Goal: Book appointment/travel/reservation

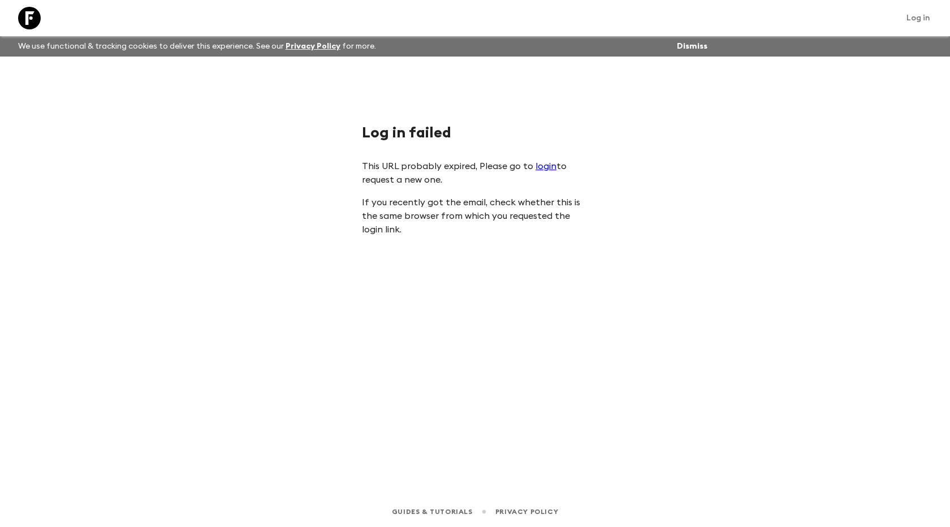
click at [541, 167] on link "login" at bounding box center [546, 166] width 21 height 9
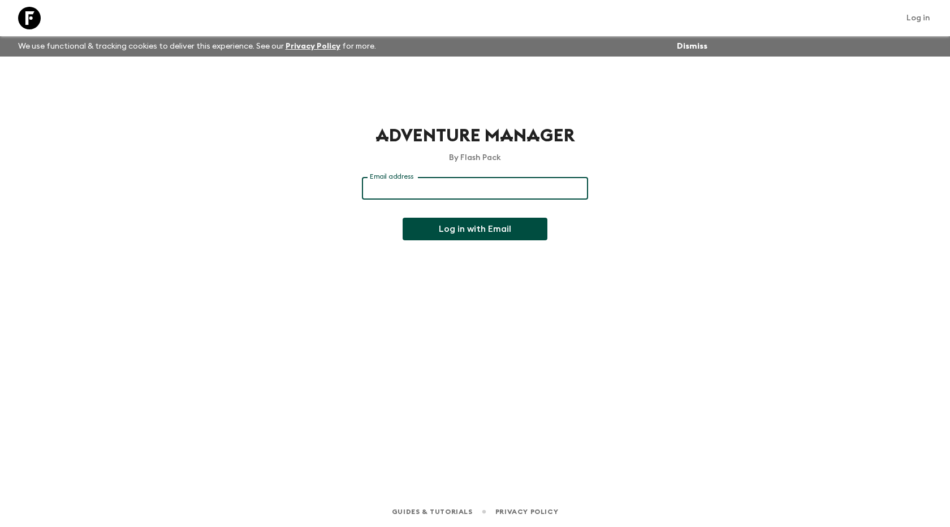
click at [421, 194] on input "Email address" at bounding box center [475, 188] width 226 height 23
type input "[EMAIL_ADDRESS][DOMAIN_NAME]"
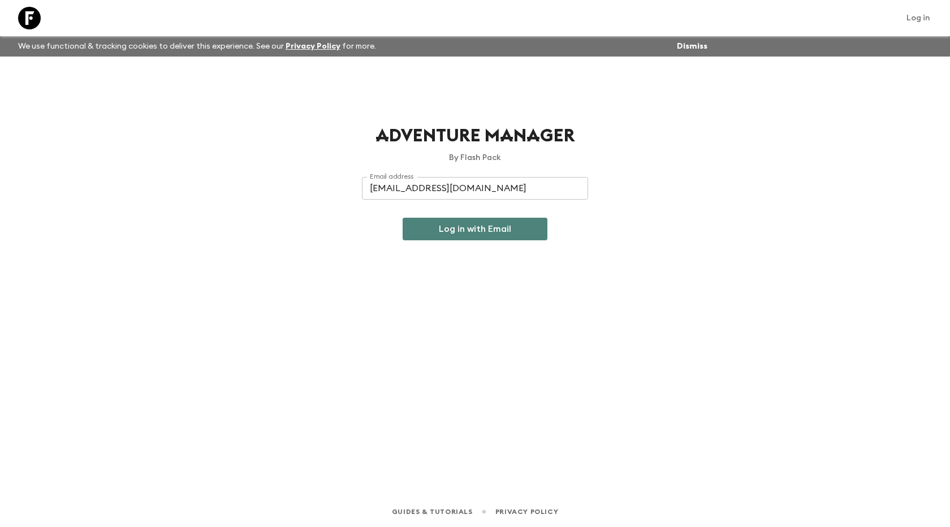
click at [494, 226] on button "Log in with Email" at bounding box center [475, 229] width 145 height 23
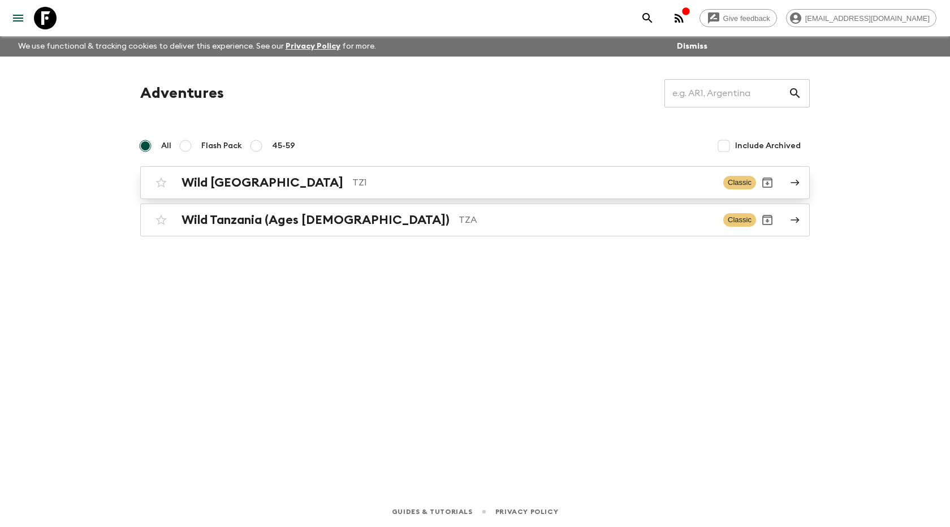
click at [203, 183] on h2 "Wild [GEOGRAPHIC_DATA]" at bounding box center [263, 182] width 162 height 15
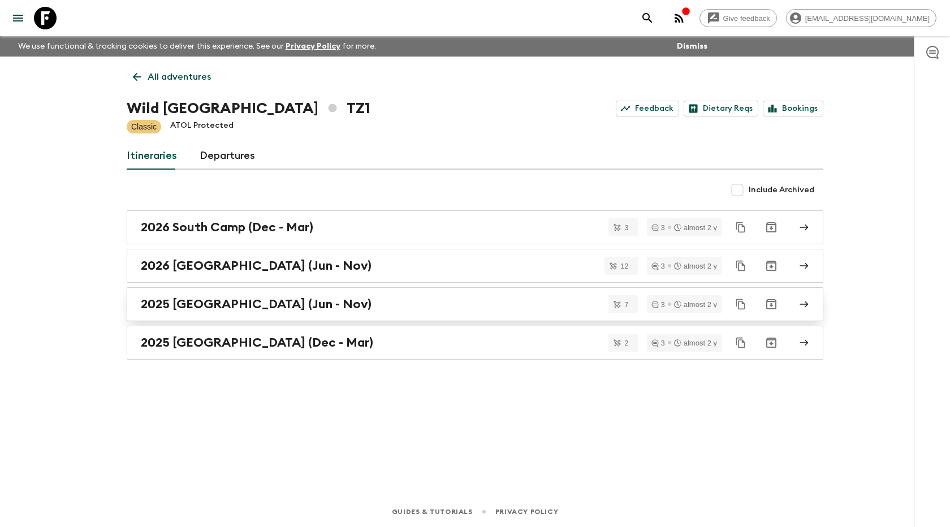
click at [209, 304] on h2 "2025 [GEOGRAPHIC_DATA] (Jun - Nov)" at bounding box center [256, 304] width 231 height 15
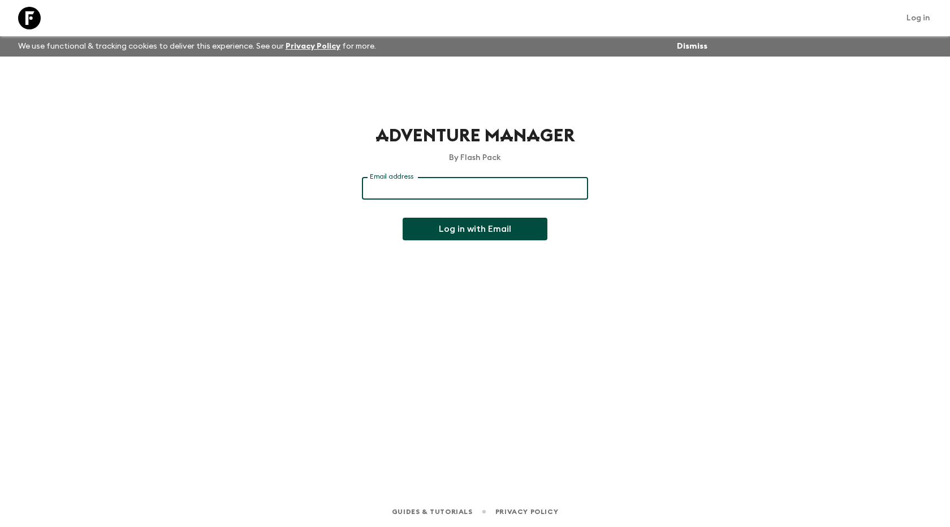
click at [418, 186] on input "Email address" at bounding box center [475, 188] width 226 height 23
type input "[EMAIL_ADDRESS][DOMAIN_NAME]"
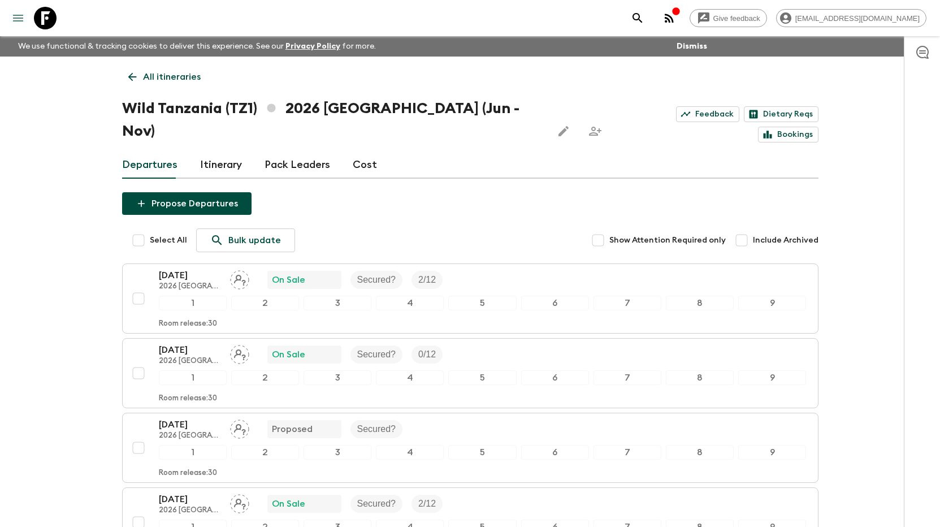
click at [14, 19] on icon "menu" at bounding box center [18, 18] width 10 height 7
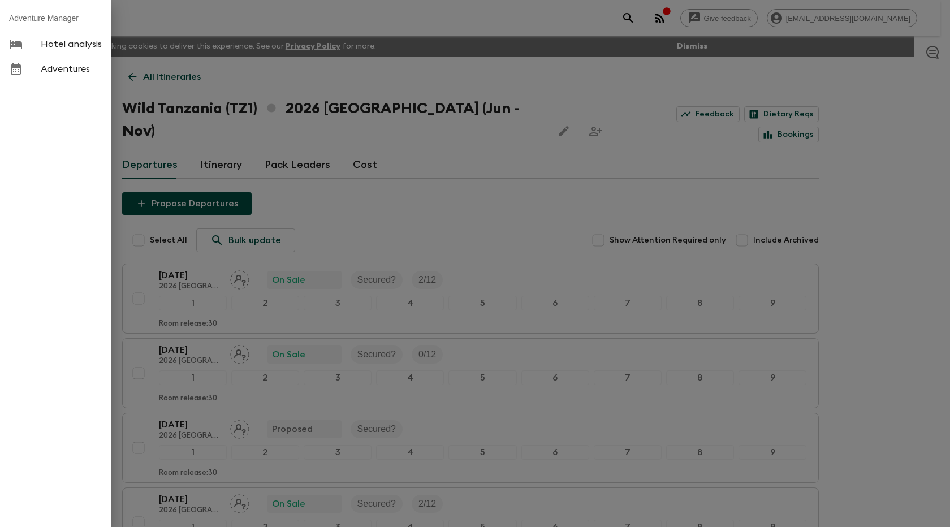
click at [300, 79] on div at bounding box center [475, 263] width 950 height 527
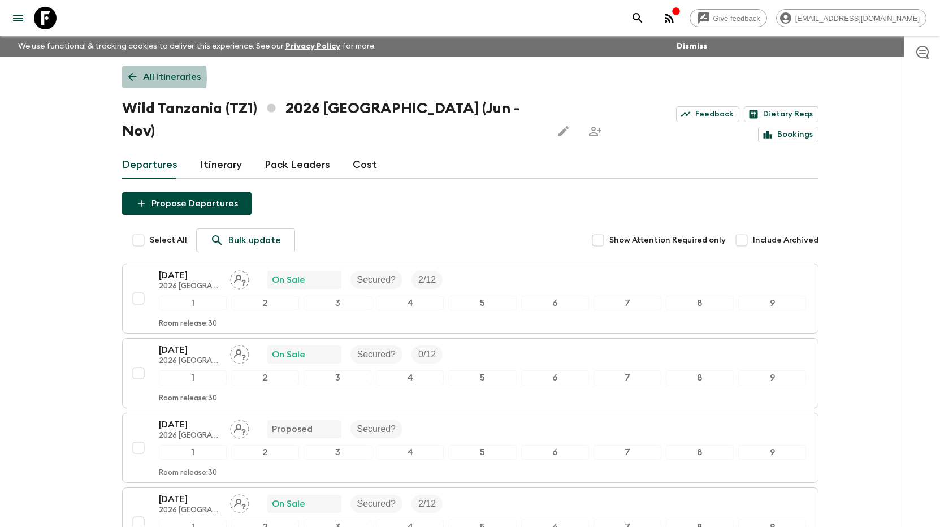
click at [132, 77] on icon at bounding box center [132, 77] width 12 height 12
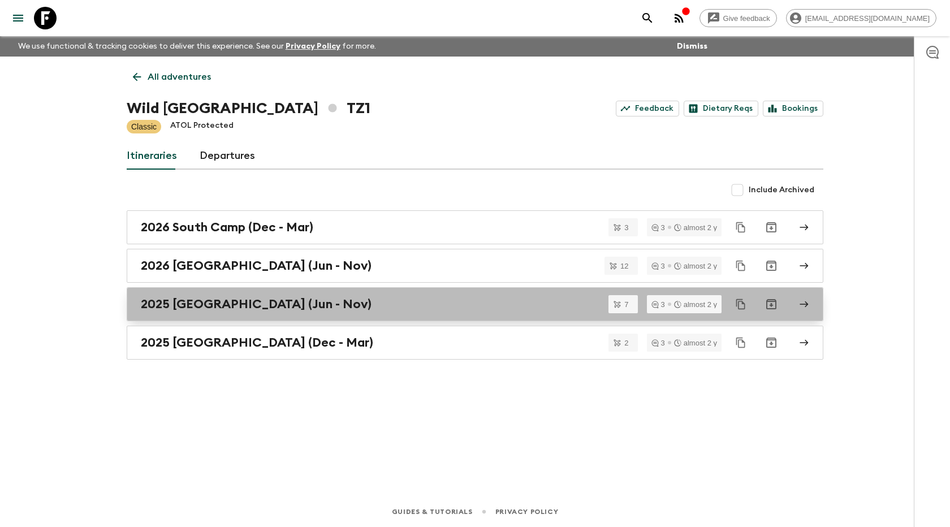
click at [222, 307] on h2 "2025 North Camp (Jun - Nov)" at bounding box center [256, 304] width 231 height 15
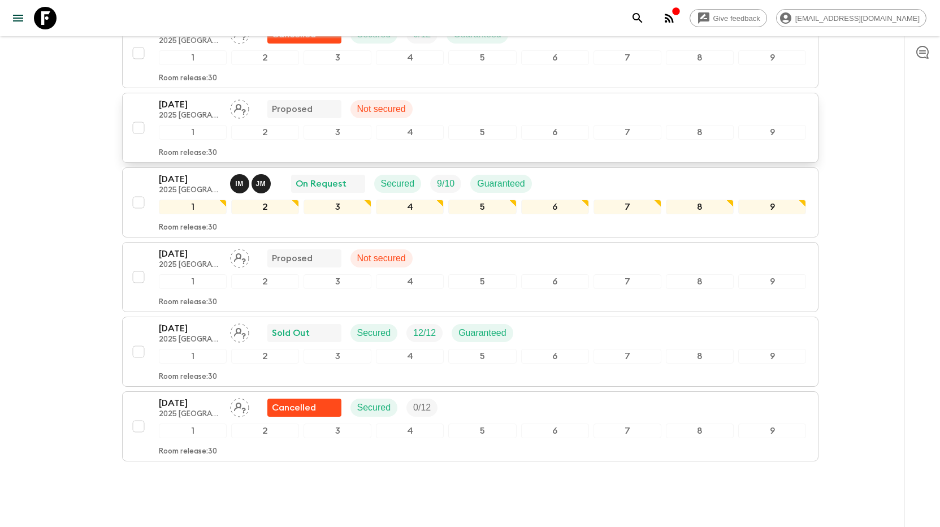
scroll to position [335, 0]
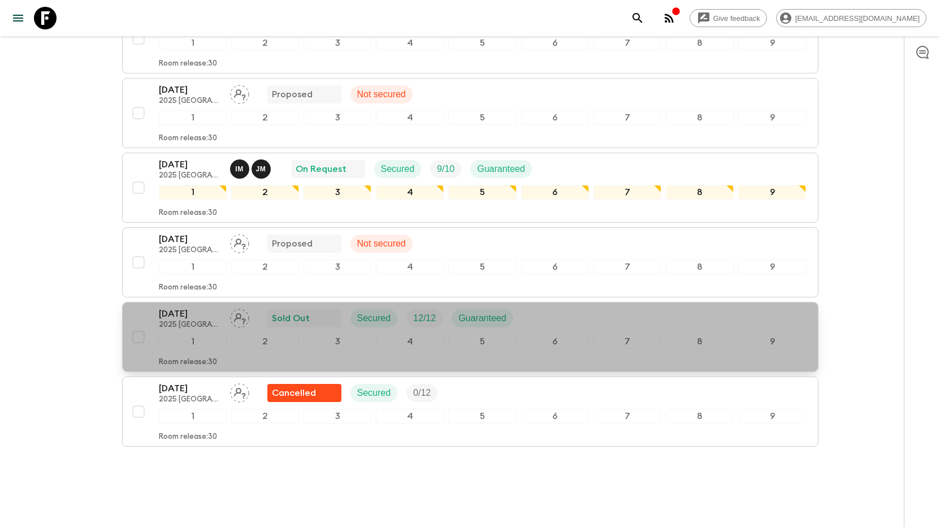
click at [168, 307] on p "12 Oct 2025" at bounding box center [190, 314] width 62 height 14
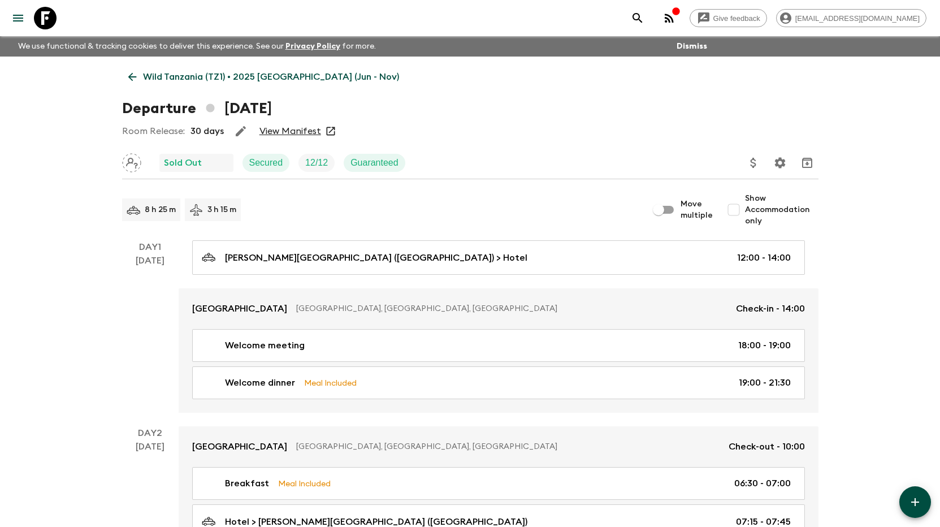
click at [296, 130] on link "View Manifest" at bounding box center [291, 131] width 62 height 11
